Goal: Task Accomplishment & Management: Complete application form

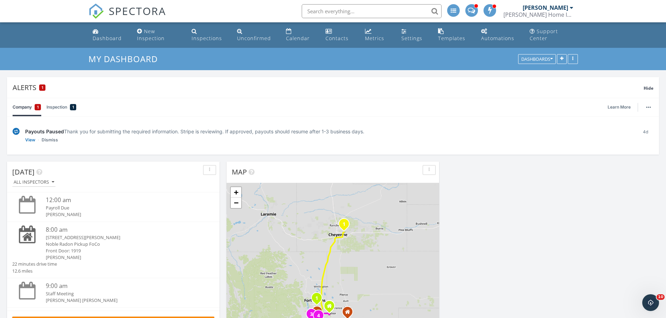
click at [330, 11] on input "text" at bounding box center [372, 11] width 140 height 14
click at [295, 37] on div "Calendar" at bounding box center [298, 38] width 24 height 7
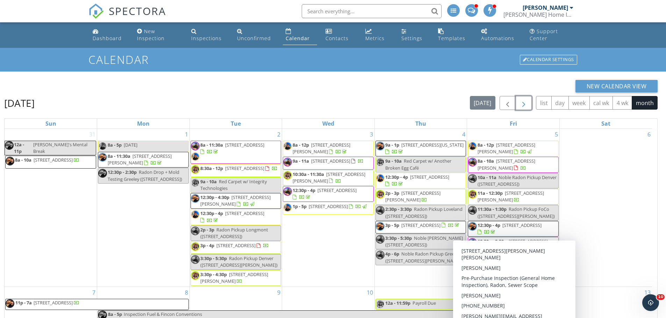
drag, startPoint x: 520, startPoint y: 104, endPoint x: 398, endPoint y: 89, distance: 123.6
click at [520, 104] on span "button" at bounding box center [523, 103] width 8 height 8
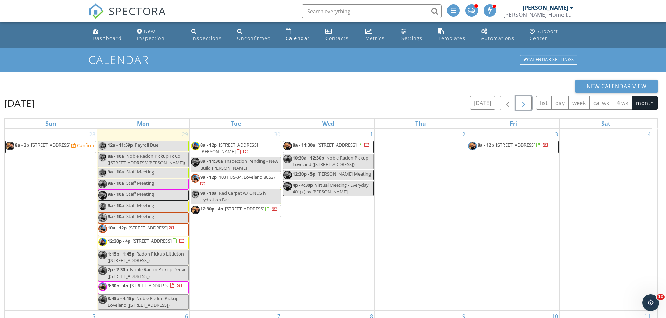
click at [336, 149] on span "8a - 11:30a 412 11th Ave, Greeley 80631" at bounding box center [326, 147] width 87 height 10
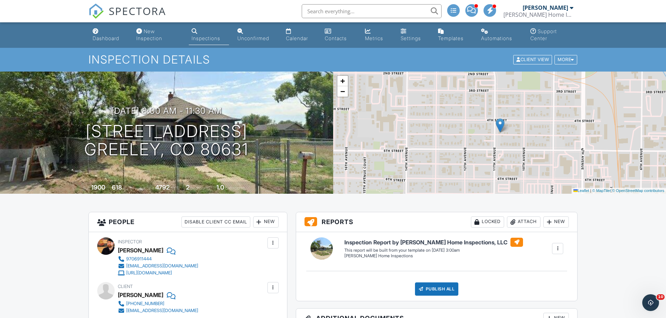
drag, startPoint x: 297, startPoint y: 37, endPoint x: 431, endPoint y: 132, distance: 164.4
click at [297, 37] on div "Calendar" at bounding box center [297, 38] width 22 height 6
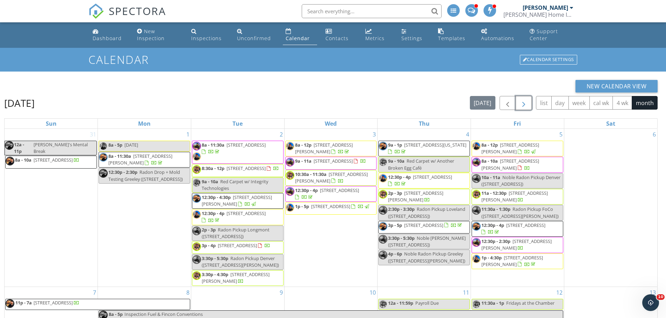
click at [525, 105] on span "button" at bounding box center [523, 103] width 8 height 8
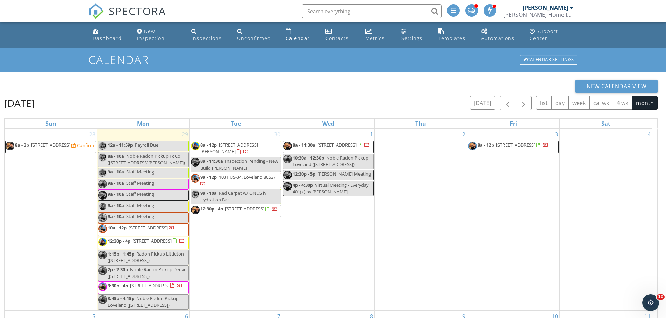
click at [333, 151] on span "8a - 11:30a 412 11th Ave, Greeley 80631" at bounding box center [326, 147] width 87 height 10
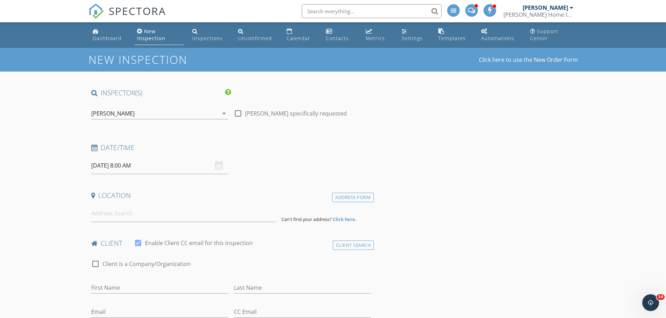
click at [214, 114] on div "[PERSON_NAME]" at bounding box center [154, 113] width 127 height 11
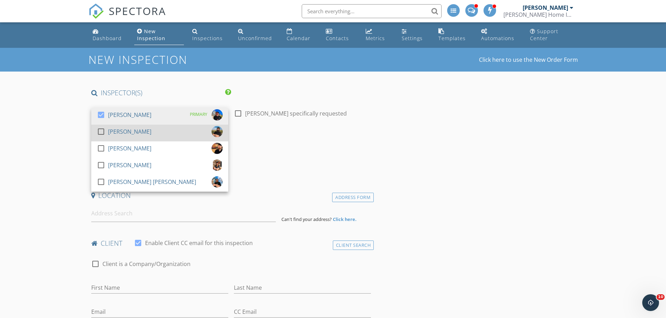
click at [102, 132] on div at bounding box center [101, 132] width 12 height 12
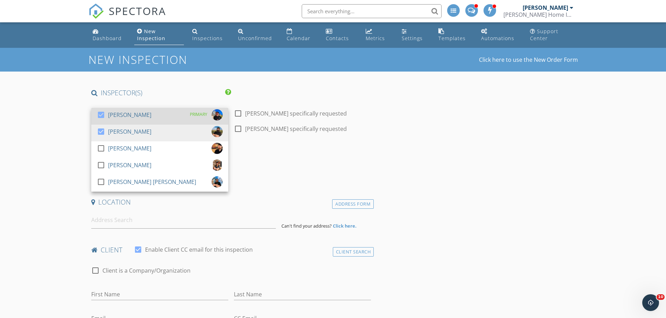
click at [103, 115] on div at bounding box center [101, 115] width 12 height 12
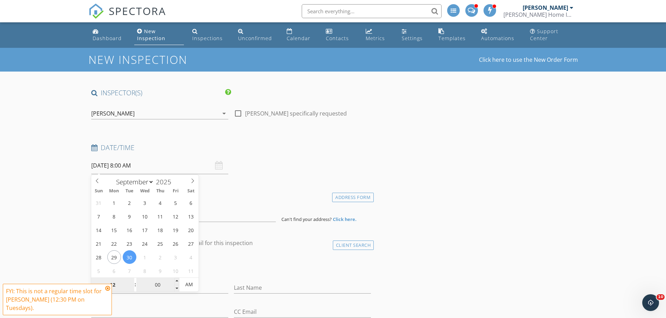
type input "12"
type input "09/30/2025 12:00 AM"
click at [157, 288] on input "00" at bounding box center [157, 285] width 43 height 14
type input "30"
type input "09/30/2025 12:30 PM"
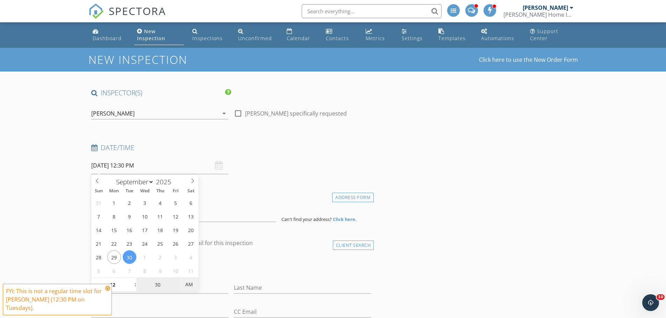
click at [191, 287] on span "AM" at bounding box center [188, 285] width 19 height 14
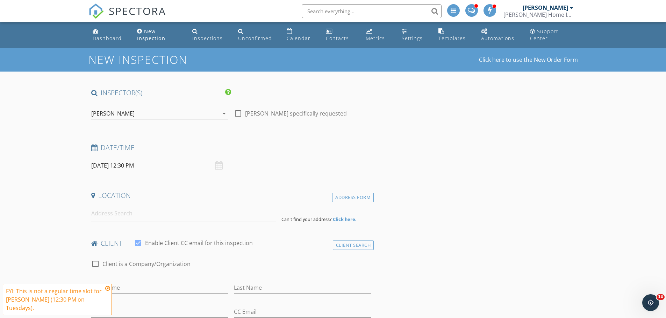
click at [200, 211] on input at bounding box center [183, 213] width 185 height 17
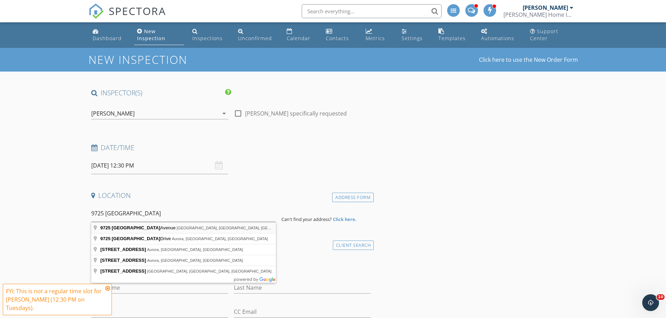
type input "9725 East Harvard Avenue, Denver, CO, USA"
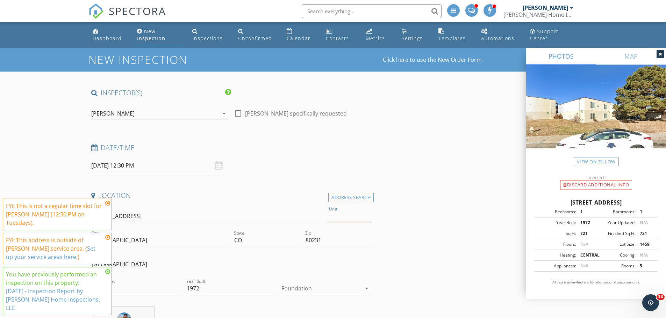
click at [350, 221] on input "Unit" at bounding box center [350, 217] width 42 height 12
type input "323"
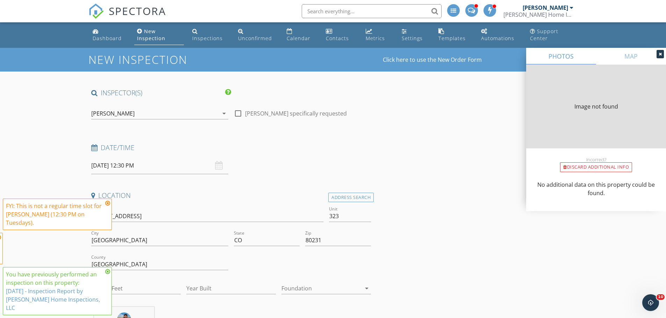
type input "973"
type input "1972"
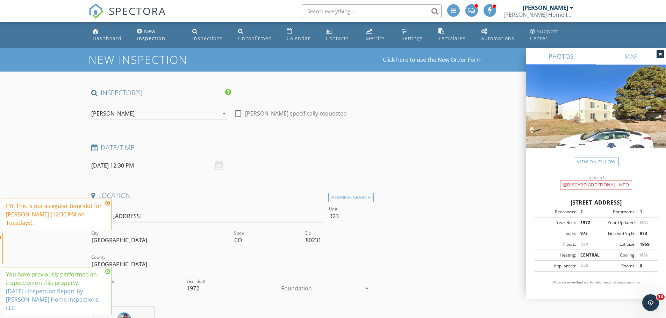
click at [108, 211] on input "[STREET_ADDRESS]" at bounding box center [207, 217] width 232 height 12
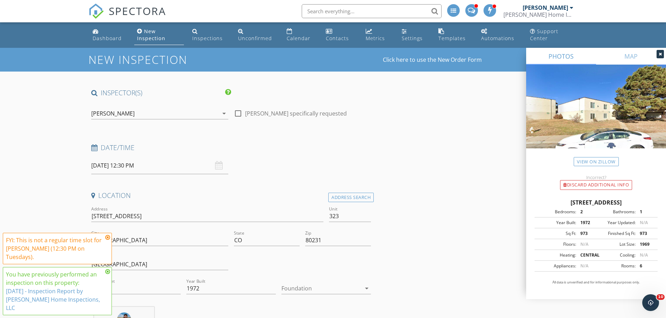
click at [107, 275] on icon at bounding box center [107, 272] width 5 height 6
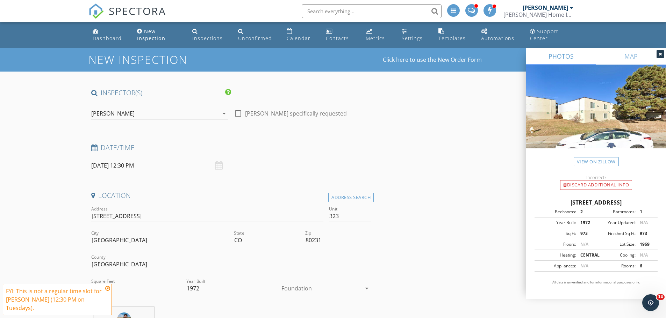
click at [108, 290] on icon at bounding box center [107, 289] width 5 height 6
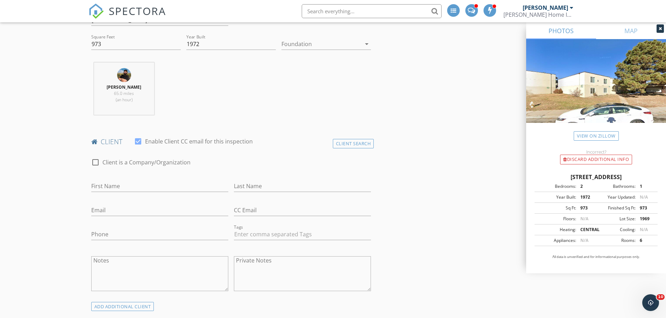
scroll to position [280, 0]
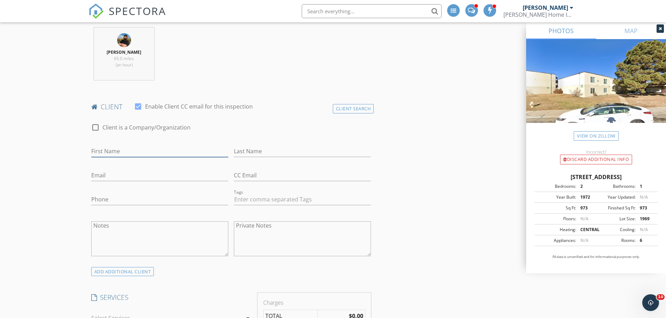
click at [124, 151] on input "First Name" at bounding box center [159, 152] width 137 height 12
type input "[PERSON_NAME]"
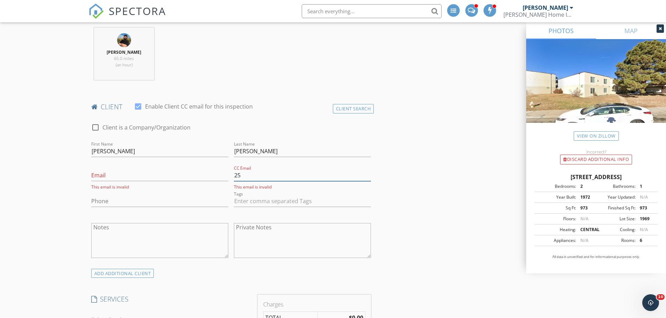
type input "2"
click at [111, 202] on input "Phone" at bounding box center [159, 202] width 137 height 12
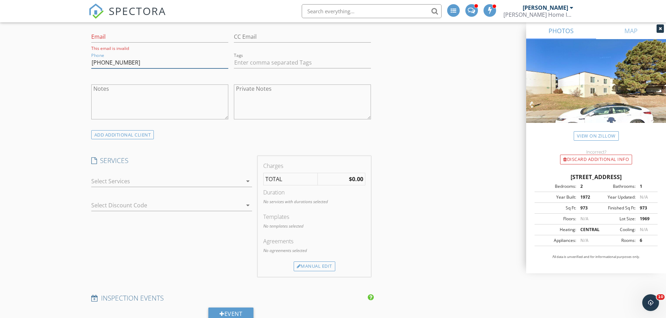
scroll to position [419, 0]
type input "[PHONE_NUMBER]"
click at [110, 179] on div at bounding box center [166, 180] width 151 height 11
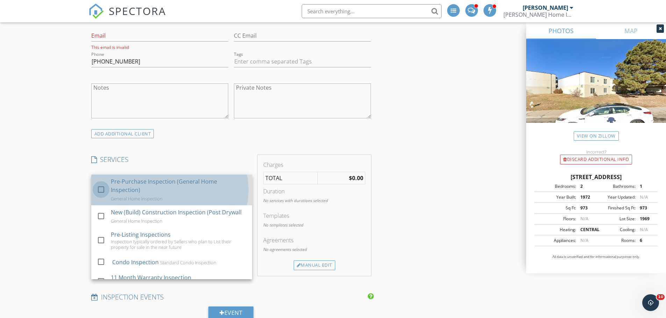
click at [100, 190] on div at bounding box center [101, 190] width 12 height 12
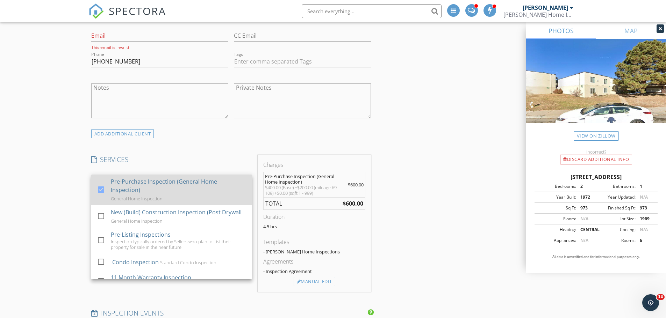
click at [100, 190] on div at bounding box center [101, 190] width 12 height 12
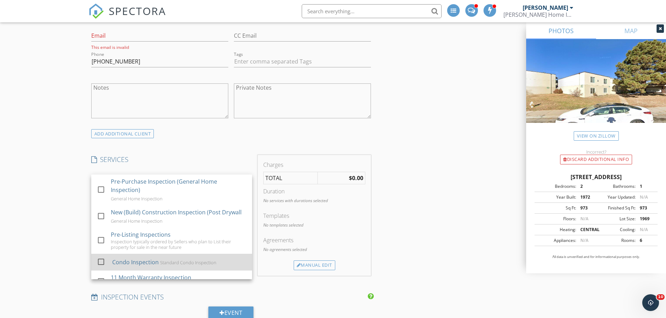
click at [100, 262] on div at bounding box center [101, 262] width 12 height 12
checkbox input "true"
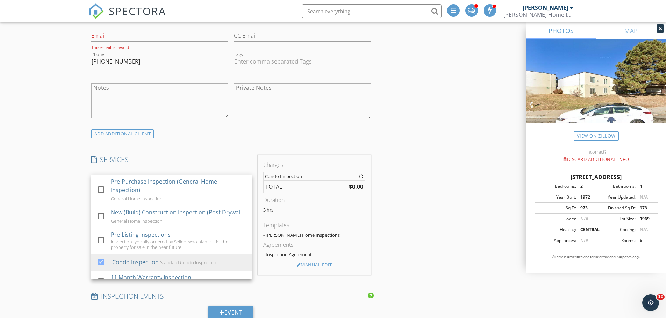
click at [58, 230] on div "New Inspection Click here to use the New Order Form INSPECTOR(S) check_box_outl…" at bounding box center [333, 305] width 666 height 1355
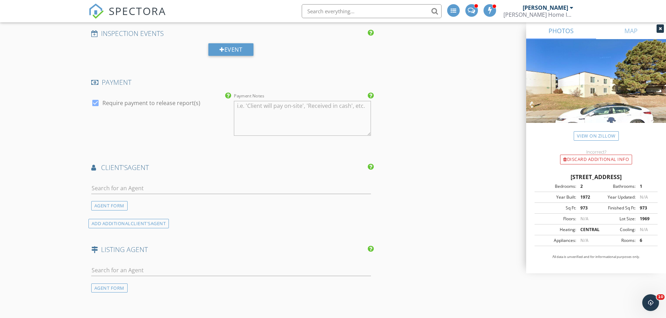
scroll to position [699, 0]
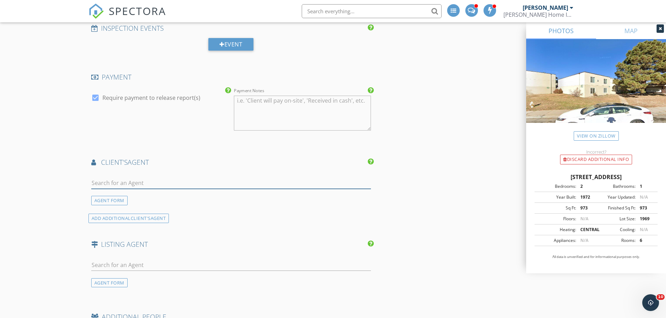
click at [131, 181] on input "text" at bounding box center [231, 184] width 280 height 12
type input "Lipp"
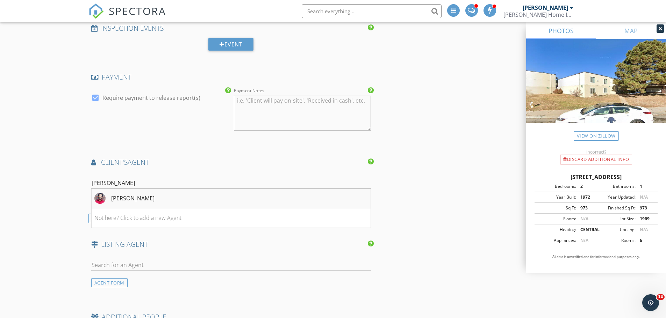
click at [130, 196] on div "Andrew Lipp" at bounding box center [132, 198] width 43 height 8
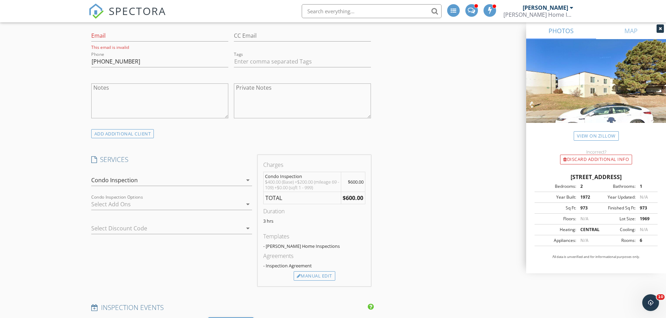
scroll to position [350, 0]
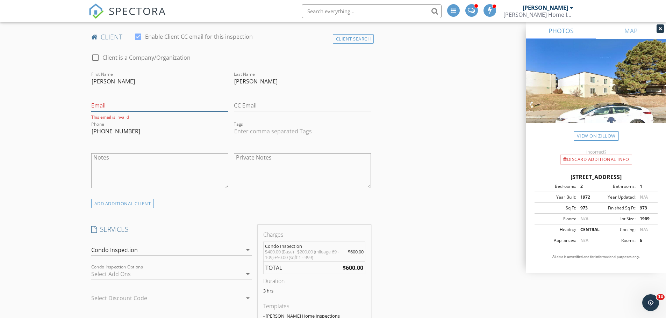
click at [197, 106] on input "Email" at bounding box center [159, 106] width 137 height 12
type input "something@something.com"
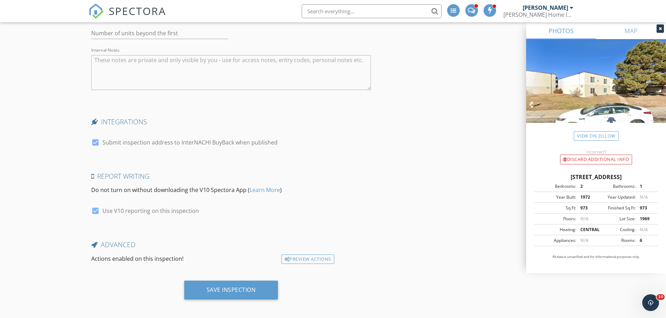
scroll to position [1227, 0]
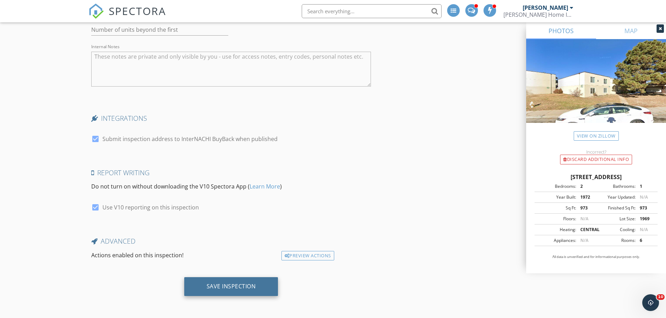
click at [219, 288] on div "Save Inspection" at bounding box center [231, 286] width 49 height 7
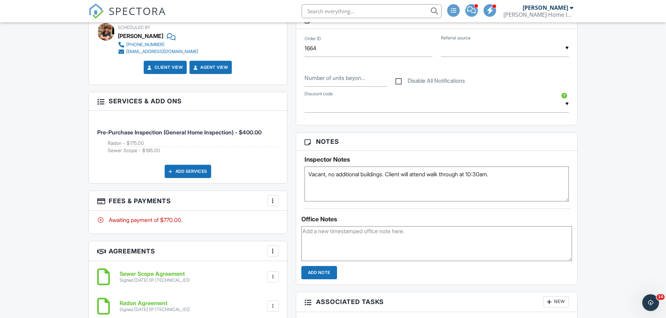
click at [309, 173] on textarea "Vacant, no additional buildings. Client will attend walk through at 10:30am." at bounding box center [436, 184] width 265 height 35
click at [411, 180] on textarea "- Confirmed verbally over phone by listing agent: 1025. Vacant, no additional b…" at bounding box center [436, 184] width 265 height 35
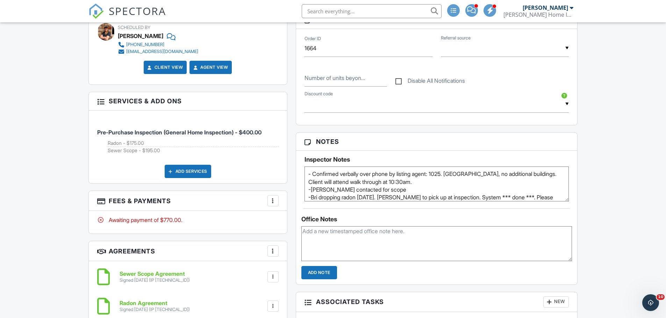
scroll to position [8, 0]
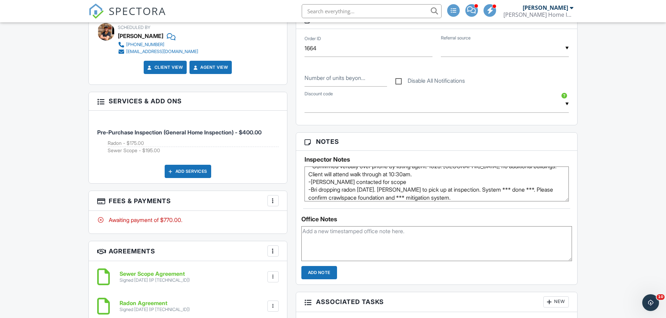
click at [426, 178] on textarea "- Confirmed verbally over phone by listing agent: 1025. Vacant, no additional b…" at bounding box center [436, 184] width 265 height 35
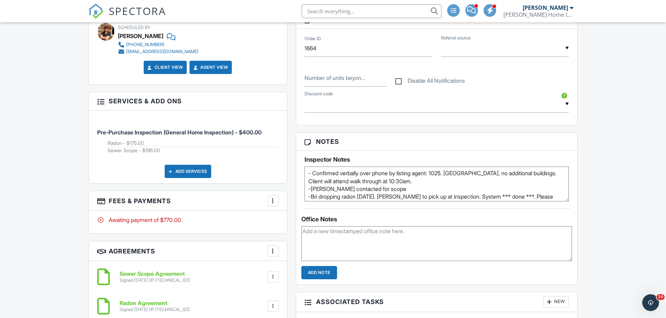
scroll to position [0, 0]
click at [37, 149] on div "Dashboard New Inspection Inspections Unconfirmed Calendar Contacts Metrics Sett…" at bounding box center [333, 257] width 666 height 1169
click at [314, 177] on textarea "- Confirmed verbally over phone by listing agent: 1025. Vacant, no additional b…" at bounding box center [436, 184] width 265 height 35
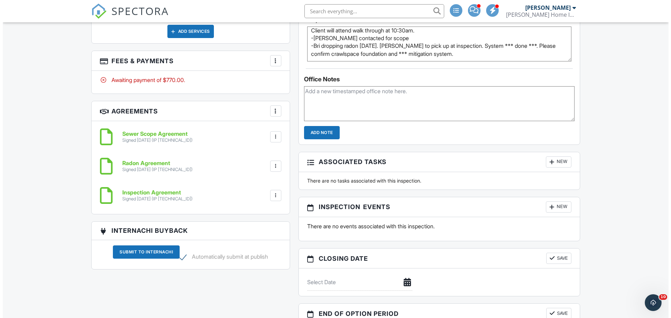
scroll to position [594, 0]
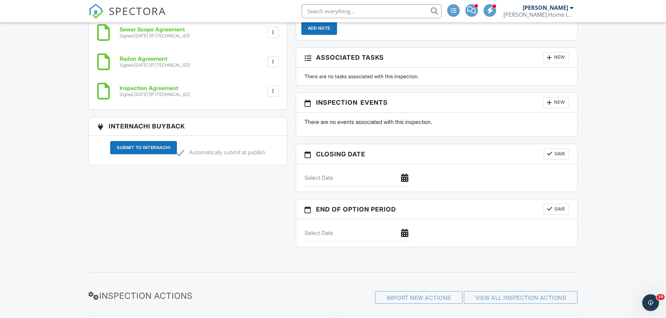
type textarea "-Confirmed verbally over phone by listing agent: 1025. Vacant, no additional bu…"
click at [558, 99] on div "New" at bounding box center [556, 102] width 26 height 11
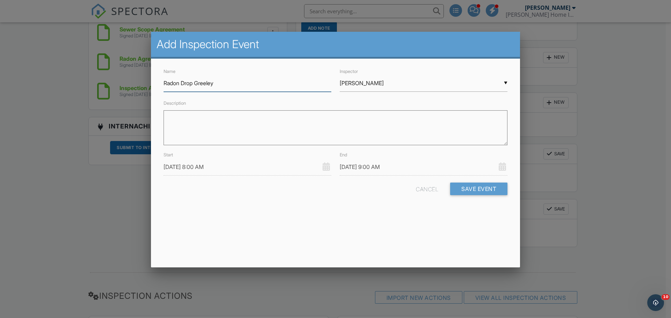
type input "Radon Drop Greeley"
click at [372, 87] on input "[PERSON_NAME]" at bounding box center [424, 83] width 168 height 17
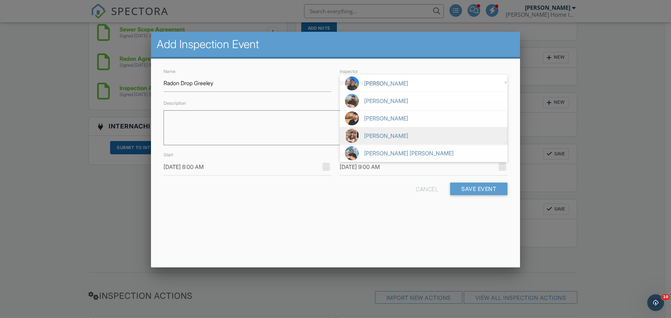
click at [393, 136] on span "[PERSON_NAME]" at bounding box center [424, 135] width 168 height 17
type input "[PERSON_NAME]"
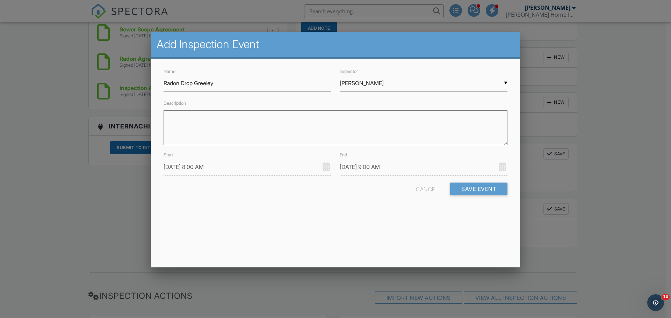
click at [389, 131] on textarea "Description" at bounding box center [336, 127] width 344 height 35
type textarea "1025"
click at [274, 169] on input "10/01/2025 8:00 AM" at bounding box center [248, 167] width 168 height 17
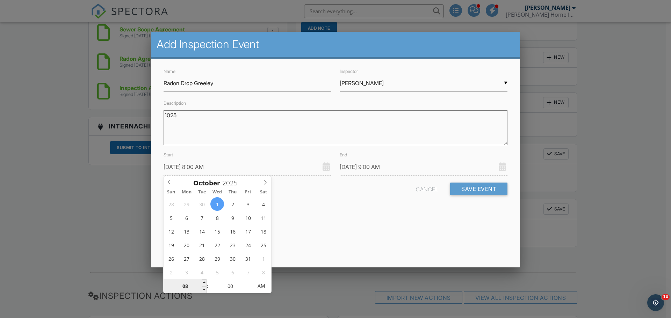
click at [186, 289] on input "08" at bounding box center [185, 287] width 43 height 14
type input "10/01/2025 1:00 AM"
type input "10/01/2025 2:00 AM"
type input "01"
type input "10/01/2025 10:00 AM"
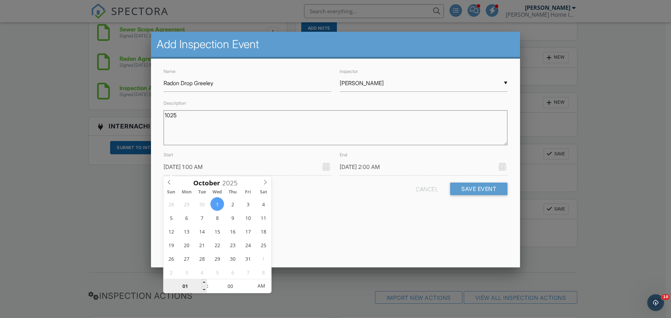
type input "10/01/2025 11:00 AM"
type input "10"
click at [228, 286] on input "00" at bounding box center [230, 287] width 43 height 14
type input "10/01/2025 10:03 AM"
type input "10/01/2025 11:03 AM"
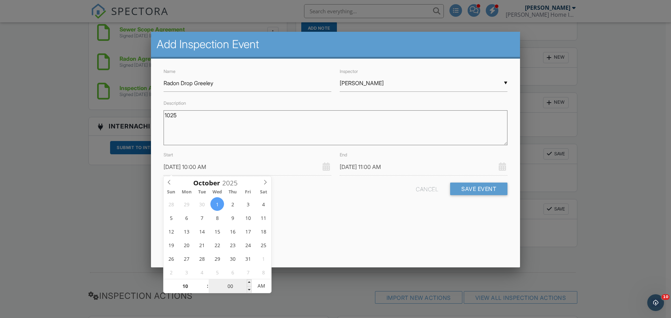
type input "03"
type input "10/01/2025 10:30 AM"
type input "10/01/2025 11:30 AM"
type input "30"
click at [322, 236] on div "Add Inspection Event Name Radon Drop Greeley Inspector ▼ Briana Aragon John Loc…" at bounding box center [335, 150] width 369 height 236
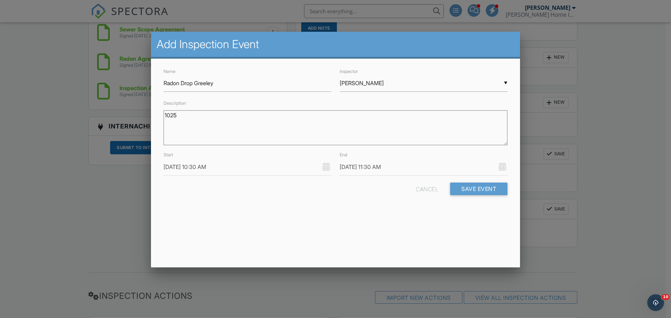
click at [184, 168] on input "10/01/2025 10:30 AM" at bounding box center [248, 167] width 168 height 17
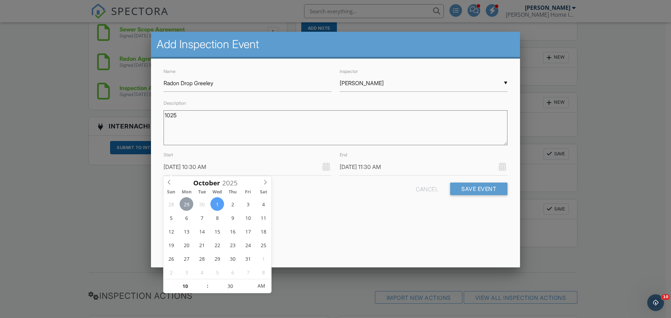
type input "09/29/2025 10:30 AM"
type input "09/29/2025 11:30 AM"
click at [330, 201] on div "Name Radon Drop Greeley Inspector ▼ Briana Aragon John Lockhart Matthew Hazlett…" at bounding box center [335, 137] width 369 height 157
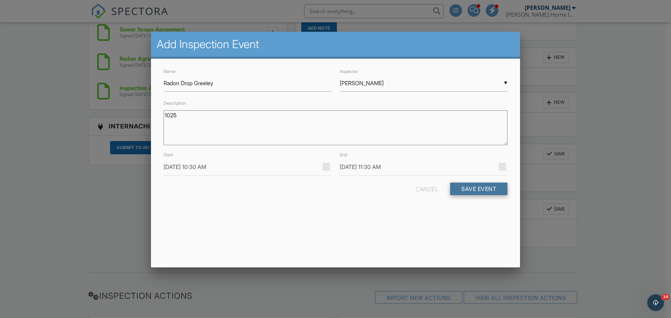
click at [474, 190] on button "Save Event" at bounding box center [478, 189] width 57 height 13
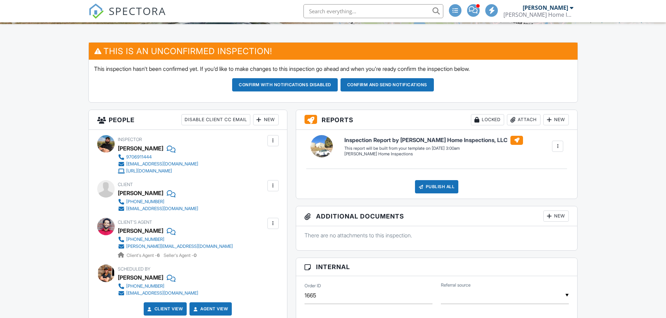
scroll to position [175, 0]
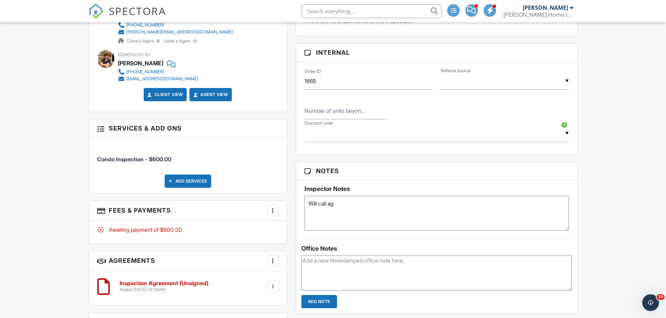
scroll to position [0, 0]
type textarea "Will call client after 3pm. Need to get her email."
click at [37, 213] on div "Dashboard New Inspection Inspections Unconfirmed Calendar Contacts Metrics Sett…" at bounding box center [333, 145] width 666 height 1014
click at [292, 94] on div "Reports Locked Attach New Inspection Report by [PERSON_NAME] Home Inspections, …" at bounding box center [437, 211] width 290 height 633
click at [71, 118] on div "Dashboard New Inspection Inspections Unconfirmed Calendar Contacts Metrics Sett…" at bounding box center [333, 145] width 666 height 1014
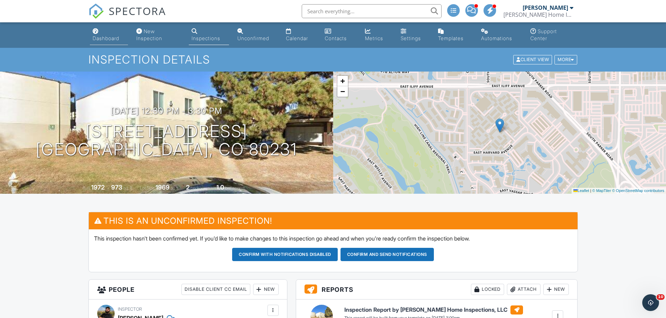
click at [104, 37] on div "Dashboard" at bounding box center [106, 38] width 27 height 6
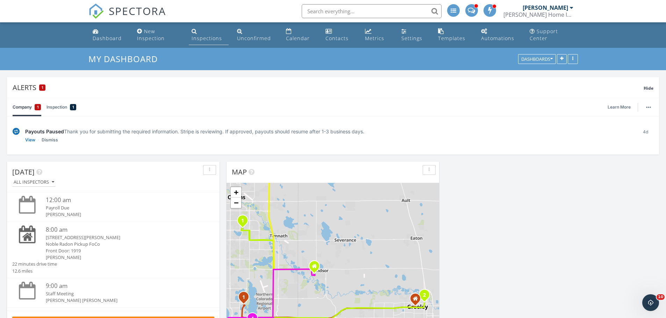
click at [200, 36] on div "Inspections" at bounding box center [207, 38] width 30 height 7
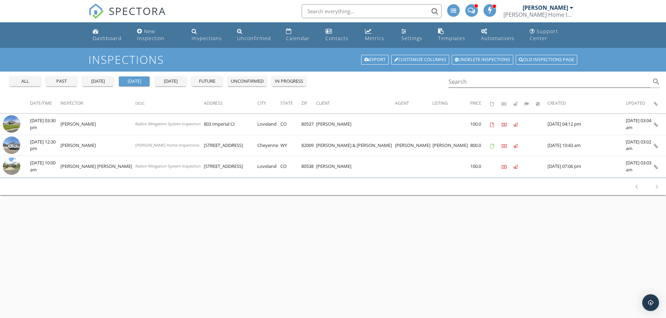
click at [65, 80] on div "past" at bounding box center [61, 81] width 25 height 7
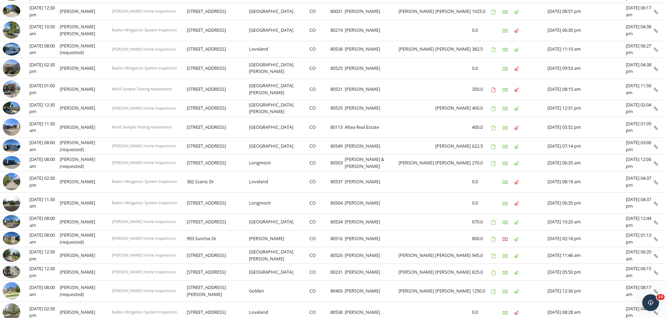
scroll to position [175, 0]
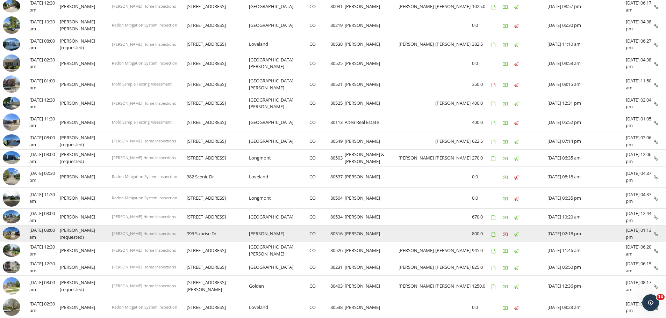
click at [12, 235] on img at bounding box center [11, 233] width 17 height 13
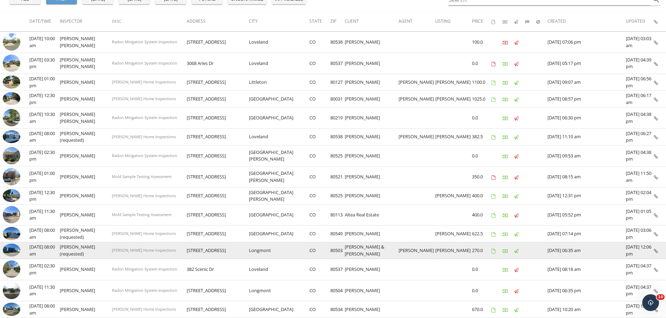
scroll to position [0, 0]
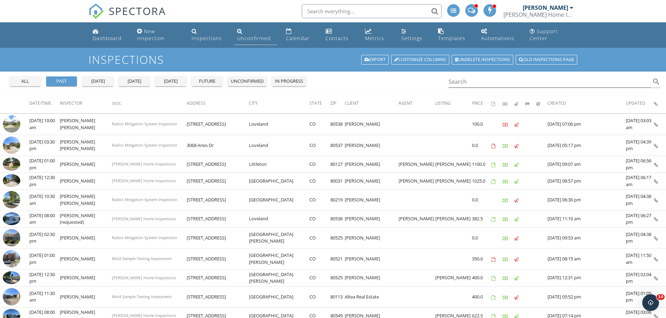
click at [263, 46] on li "Unconfirmed" at bounding box center [256, 35] width 46 height 26
click at [243, 40] on div "Unconfirmed" at bounding box center [254, 38] width 34 height 7
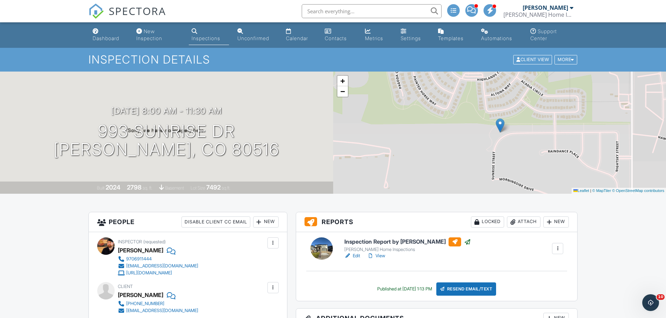
click at [248, 14] on div "SPECTORA Briana Aragon Fletcher's Home Inspections, LLC Role: Inspector Dashboa…" at bounding box center [332, 11] width 489 height 22
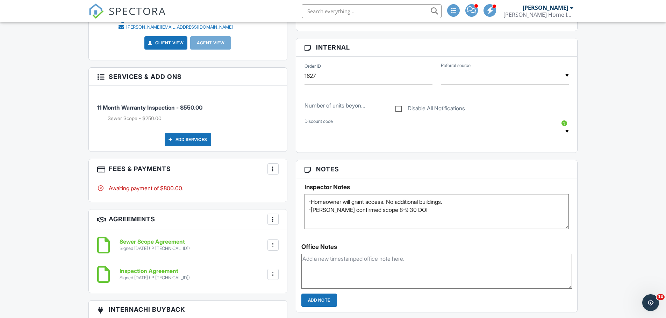
scroll to position [419, 0]
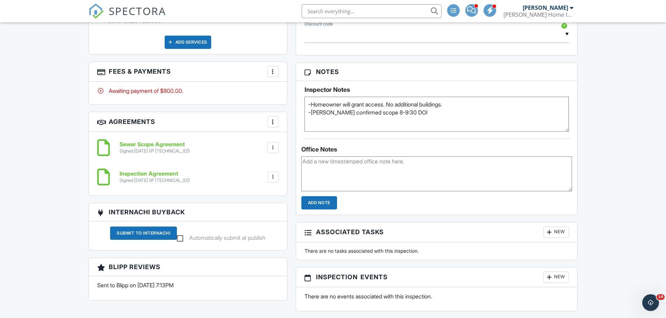
click at [389, 174] on textarea at bounding box center [436, 174] width 271 height 35
type textarea "Left voicemail for client about payment"
click at [317, 202] on input "Add Note" at bounding box center [319, 202] width 36 height 13
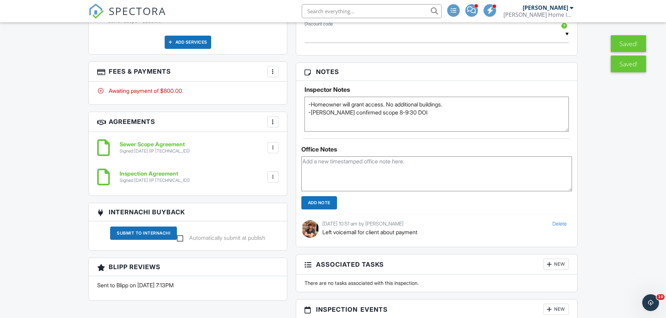
click at [40, 119] on div "Dashboard New Inspection Inspections Unconfirmed Calendar Contacts Metrics Sett…" at bounding box center [333, 254] width 666 height 1302
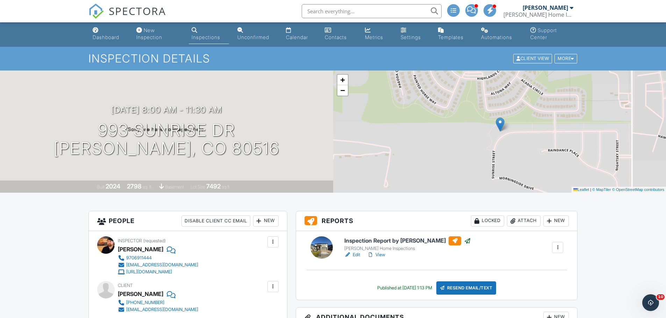
scroll to position [0, 0]
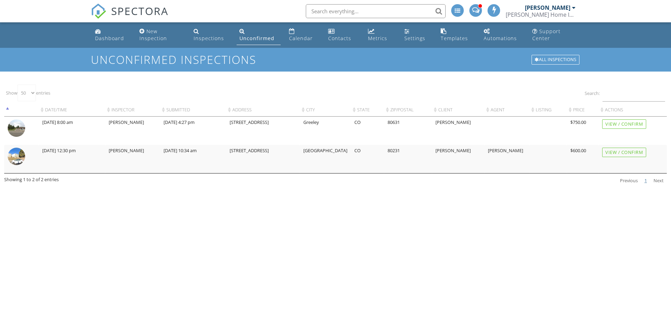
select select "50"
drag, startPoint x: 296, startPoint y: 38, endPoint x: 523, endPoint y: 163, distance: 259.2
click at [296, 38] on div "Calendar" at bounding box center [301, 38] width 24 height 7
